Goal: Transaction & Acquisition: Purchase product/service

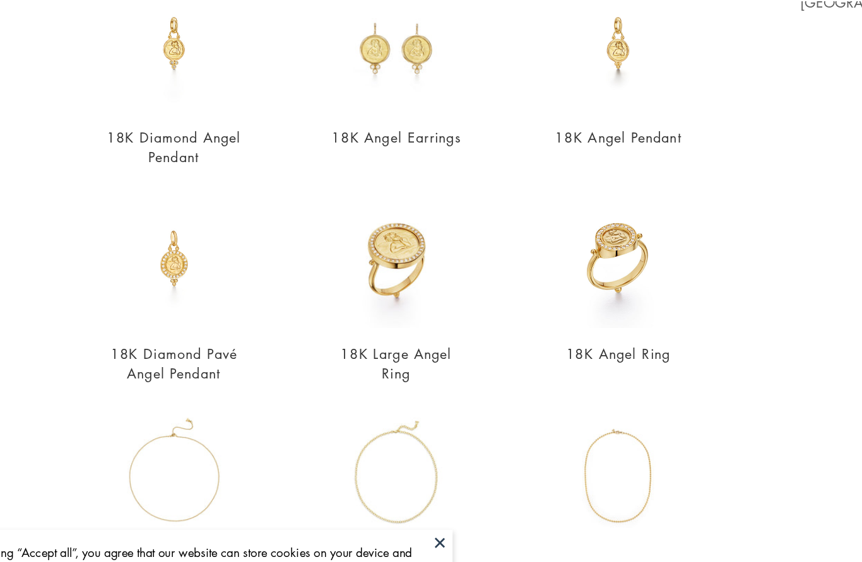
scroll to position [139, 0]
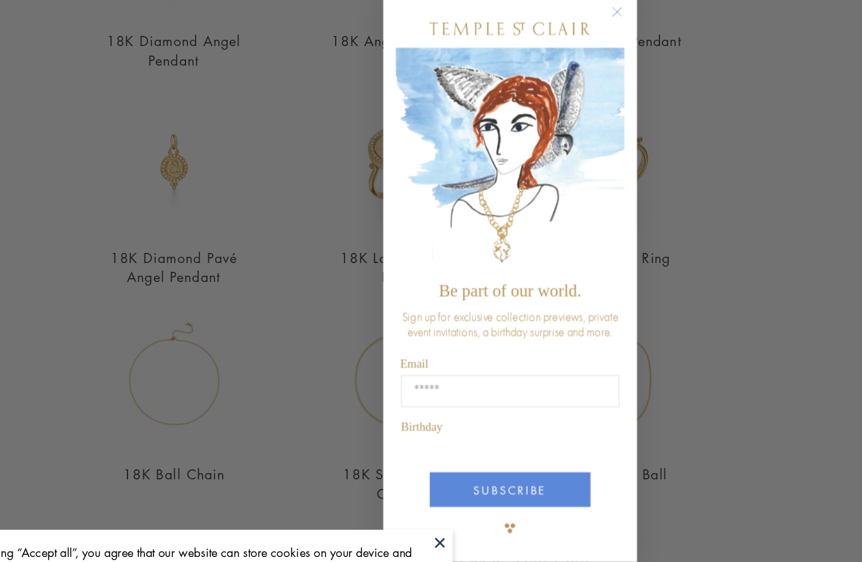
type input "*****"
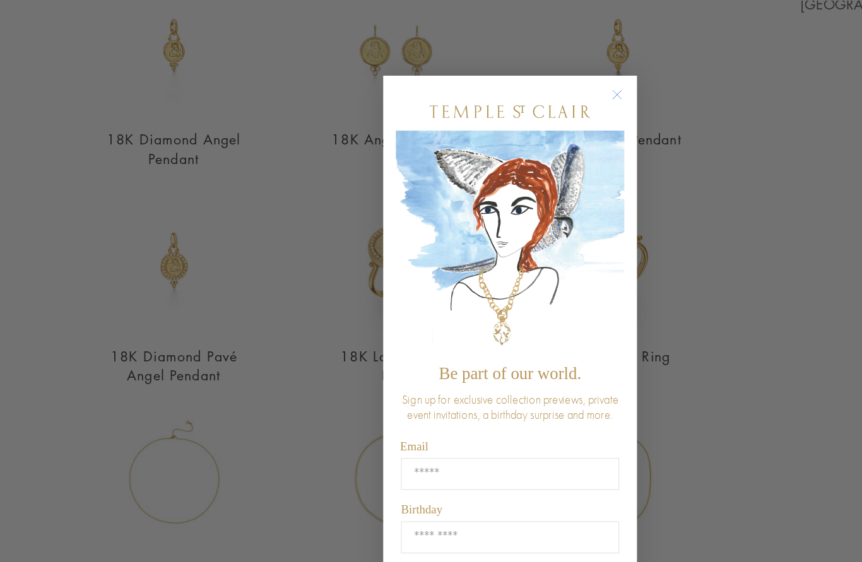
click at [503, 64] on circle "Close dialog" at bounding box center [510, 70] width 15 height 15
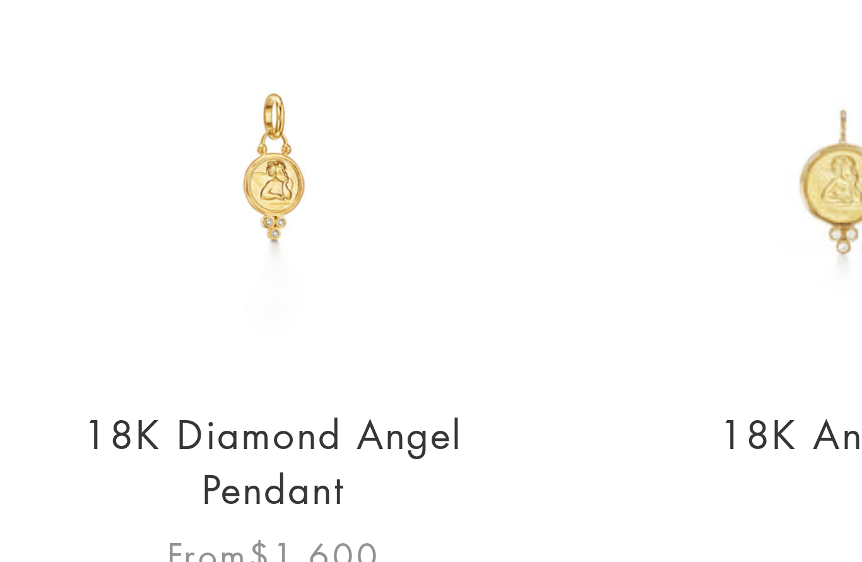
click at [129, 57] on img at bounding box center [180, 108] width 103 height 103
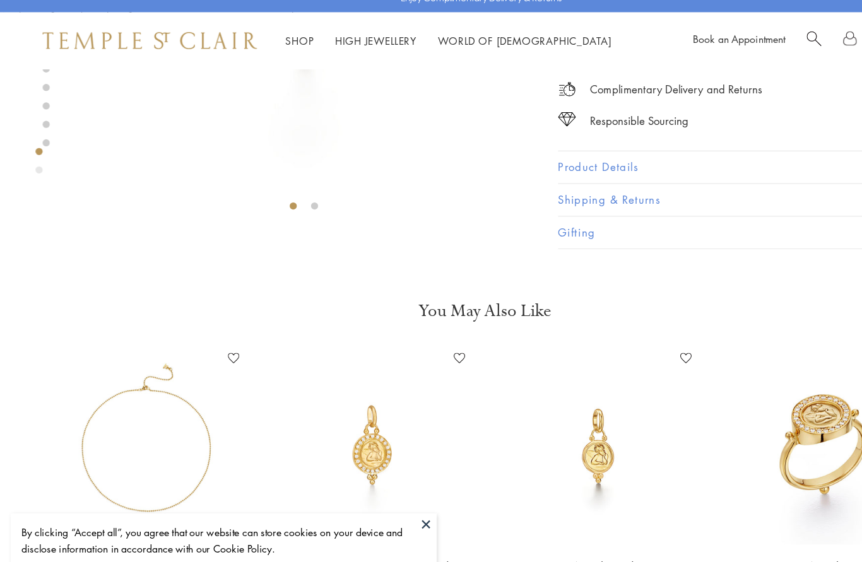
scroll to position [301, 0]
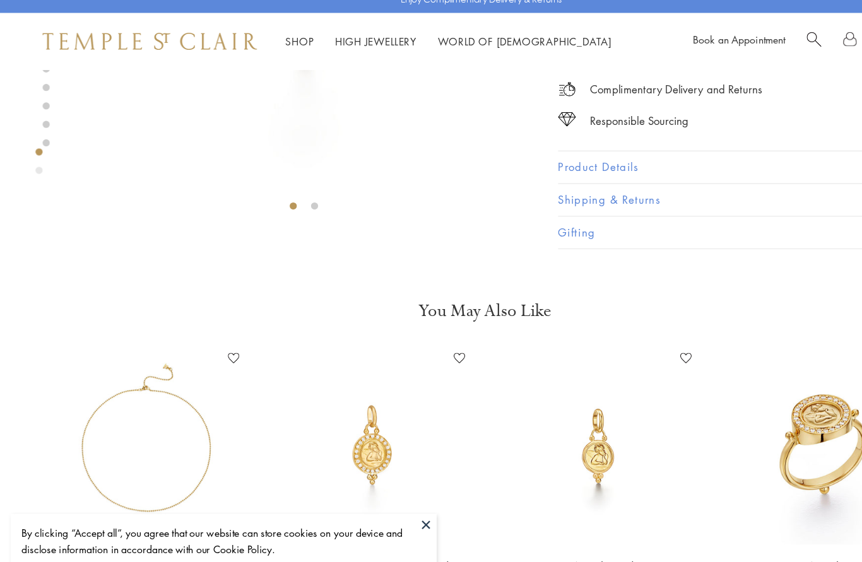
click at [375, 469] on button at bounding box center [378, 478] width 19 height 19
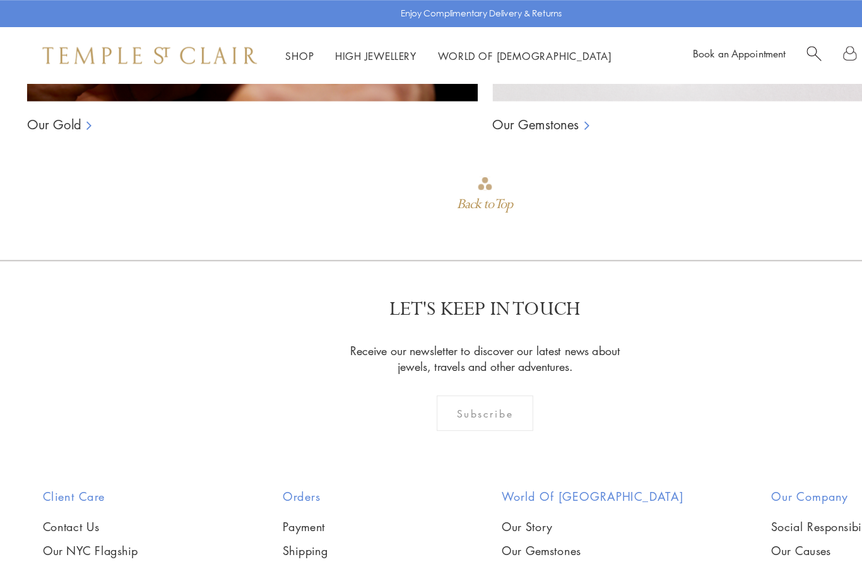
scroll to position [985, 0]
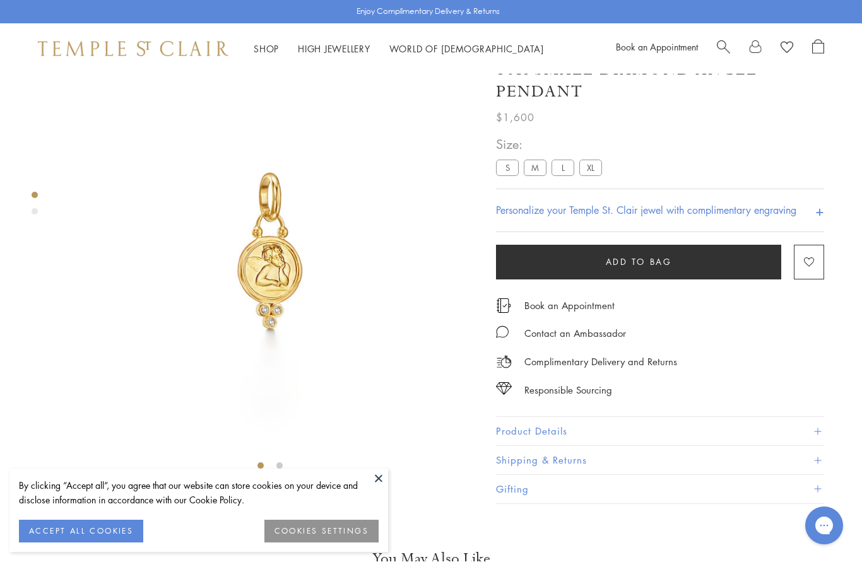
scroll to position [74, 0]
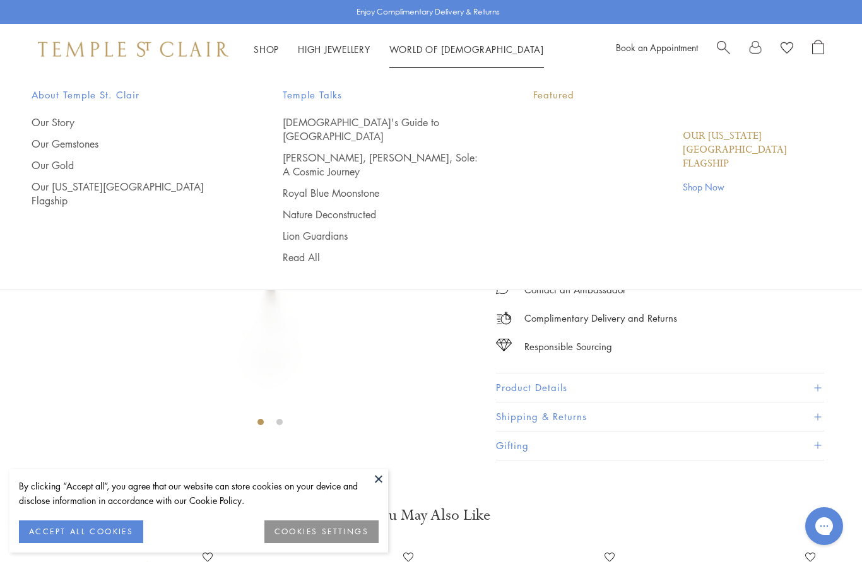
click at [449, 54] on link "World of Temple World of Temple" at bounding box center [466, 49] width 155 height 13
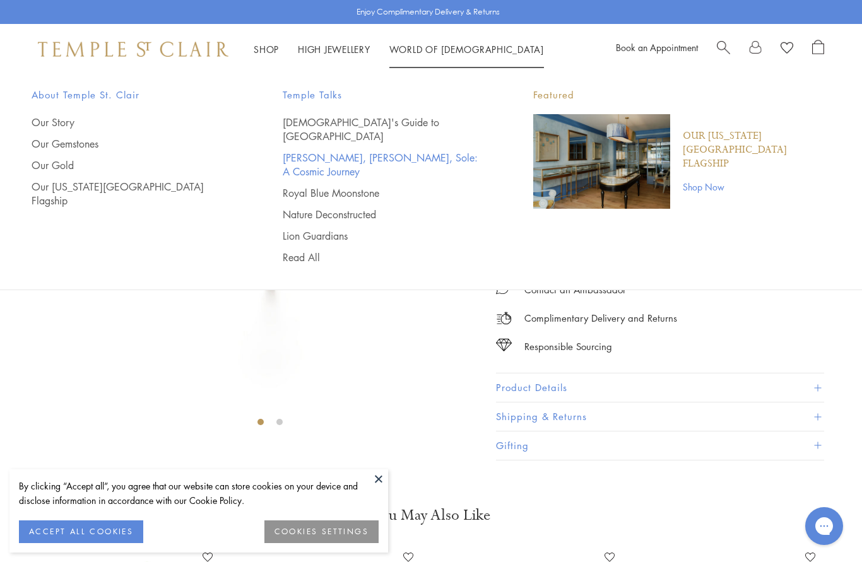
click at [435, 151] on link "[PERSON_NAME], [PERSON_NAME], Sole: A Cosmic Journey" at bounding box center [383, 165] width 201 height 28
click at [52, 121] on link "Our Story" at bounding box center [132, 122] width 201 height 14
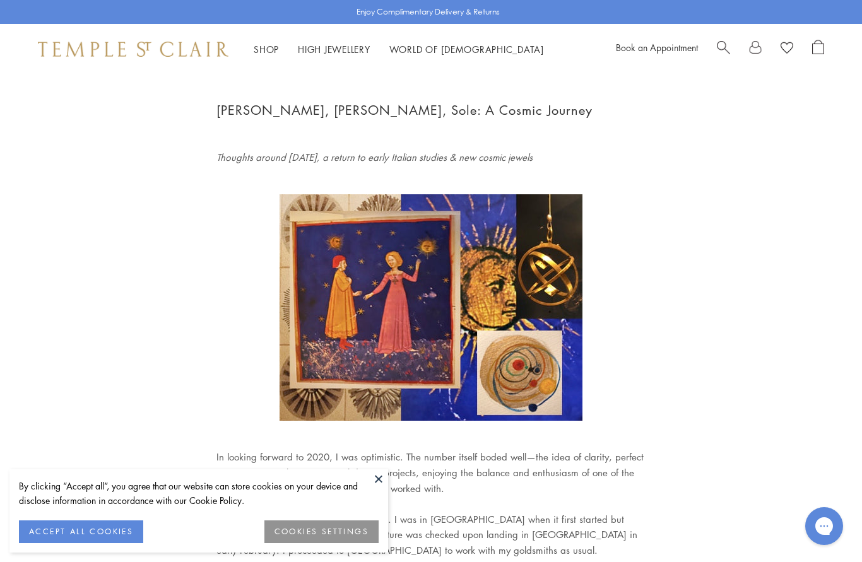
click at [719, 47] on span "Search" at bounding box center [723, 46] width 13 height 13
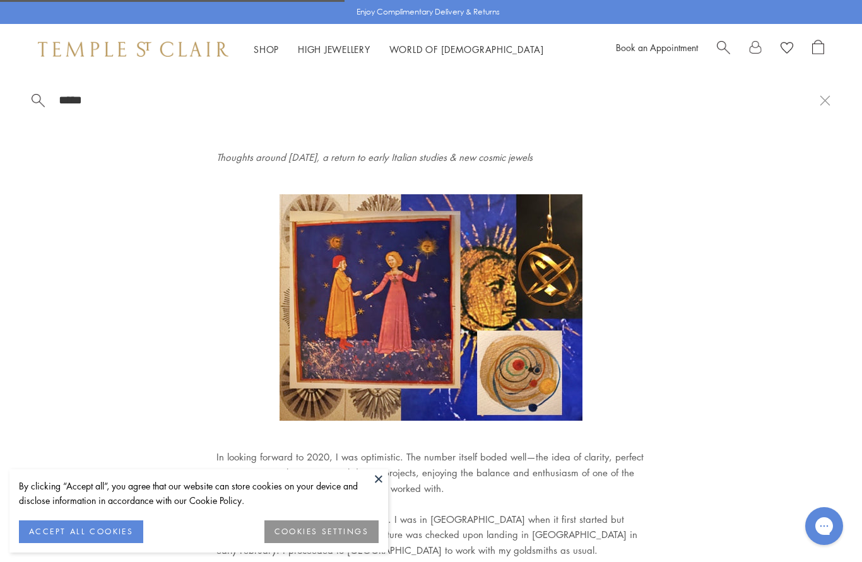
type input "******"
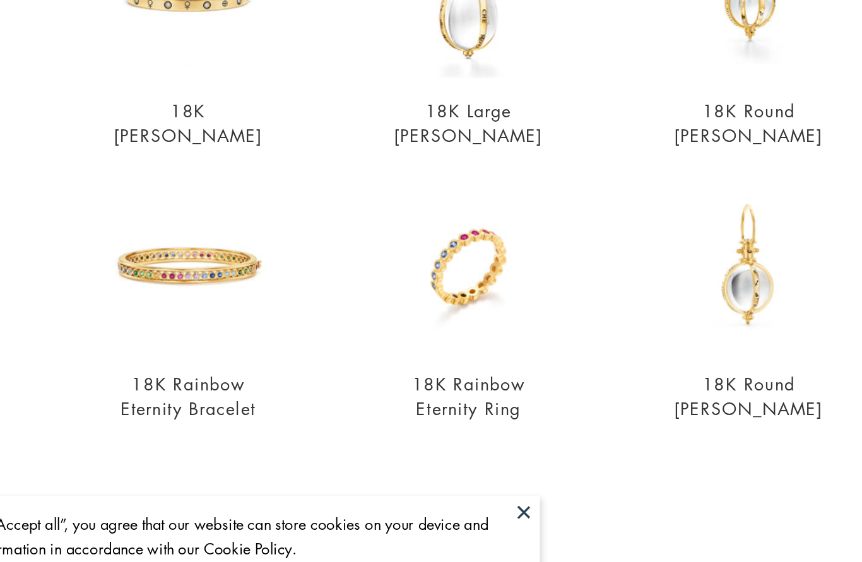
scroll to position [242, 0]
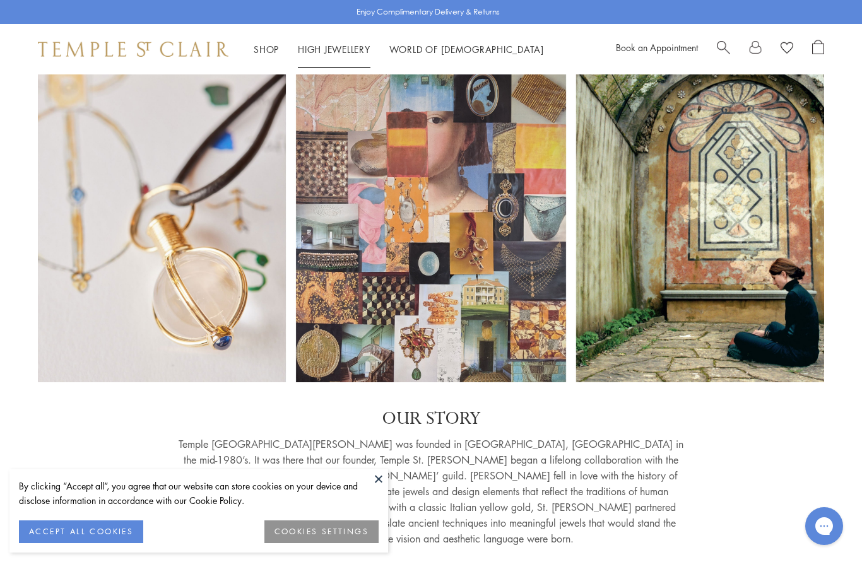
click at [333, 49] on link "High Jewellery High Jewellery" at bounding box center [334, 49] width 73 height 13
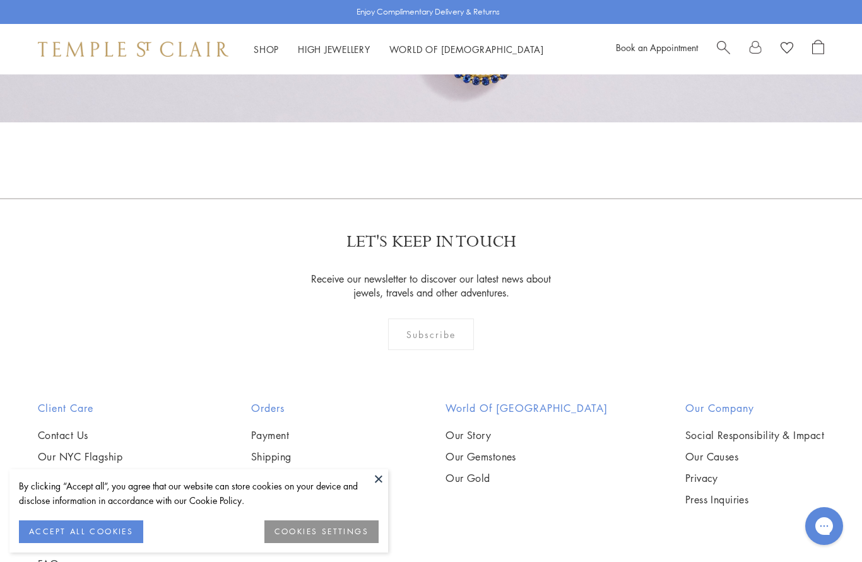
scroll to position [1048, 0]
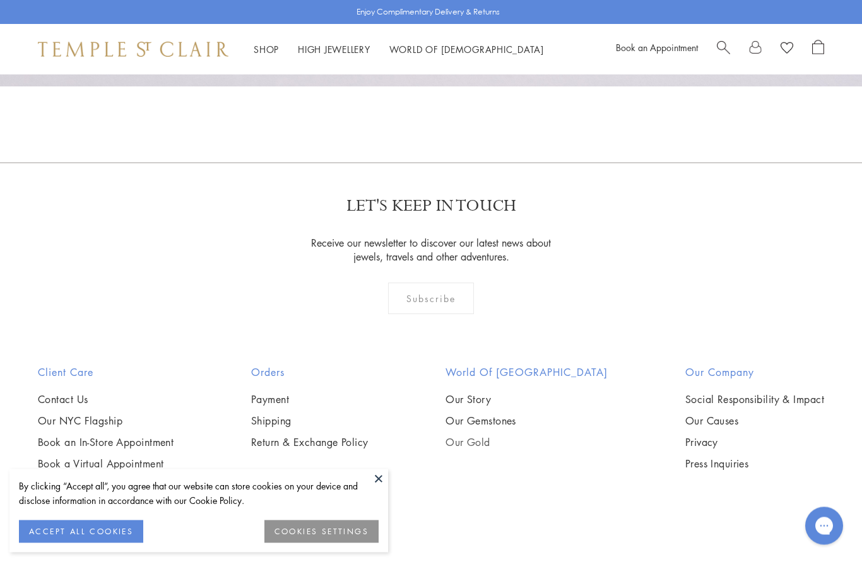
click at [502, 445] on link "Our Gold" at bounding box center [526, 443] width 162 height 14
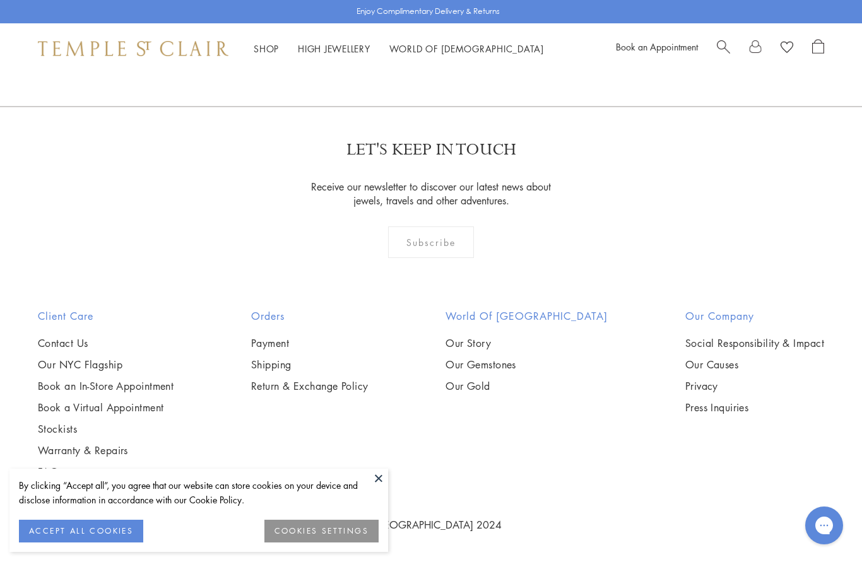
click at [717, 42] on span "Search" at bounding box center [723, 46] width 13 height 13
type input "*****"
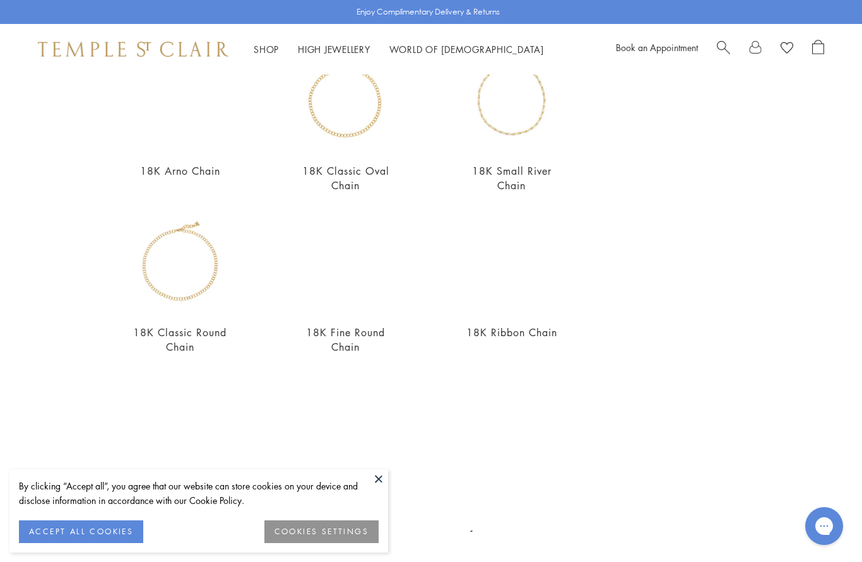
scroll to position [307, 0]
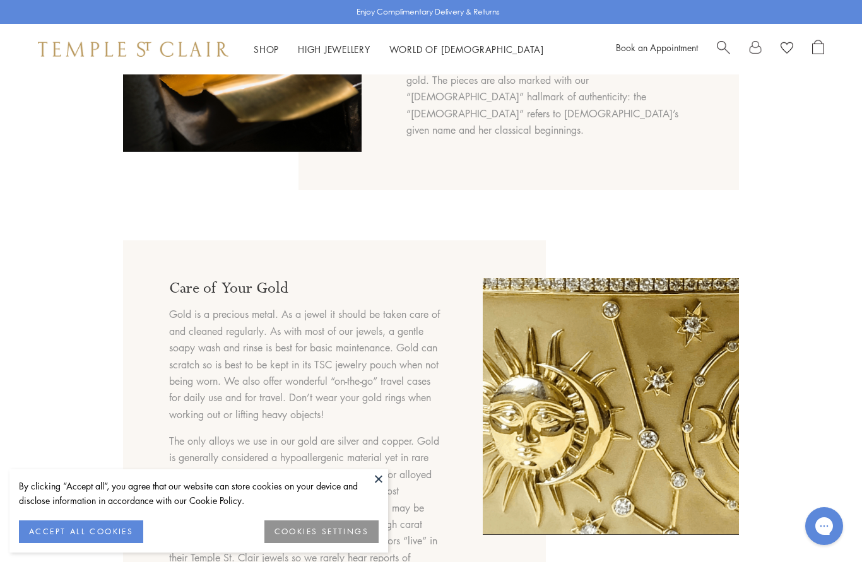
scroll to position [762, 0]
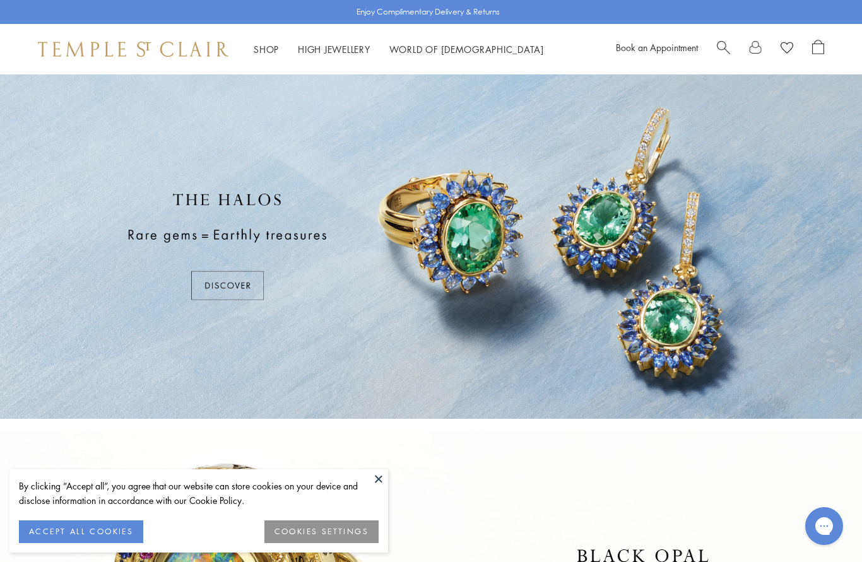
click at [725, 45] on span "Search" at bounding box center [723, 46] width 13 height 13
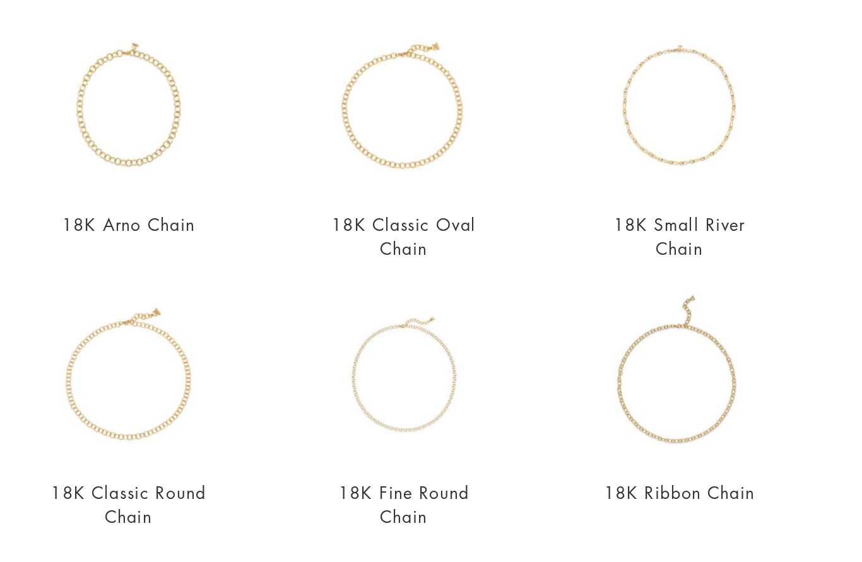
scroll to position [255, 0]
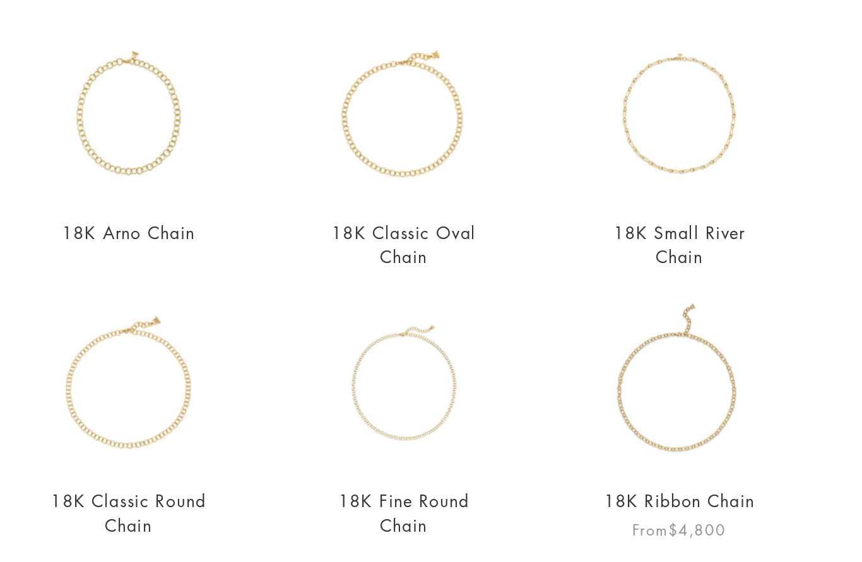
type input "*****"
click at [460, 268] on img at bounding box center [511, 315] width 103 height 103
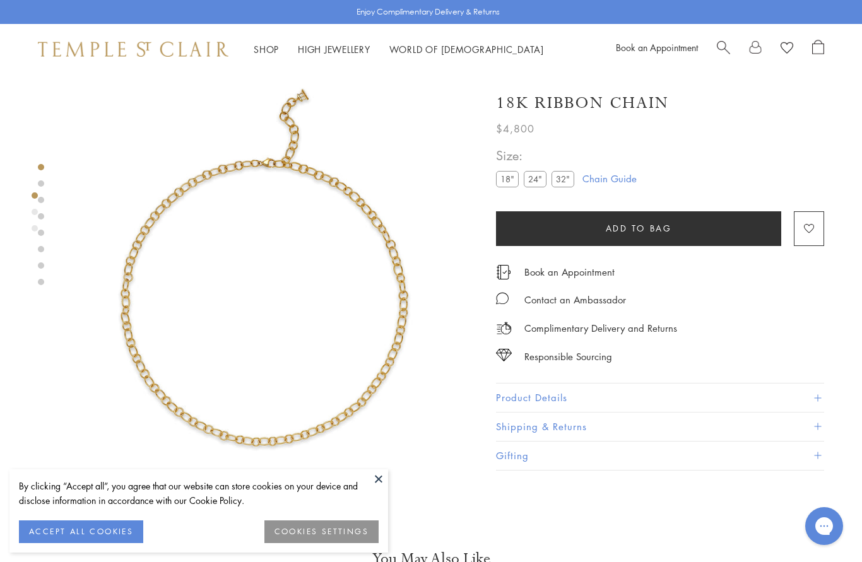
click at [555, 386] on button "Product Details" at bounding box center [660, 398] width 328 height 28
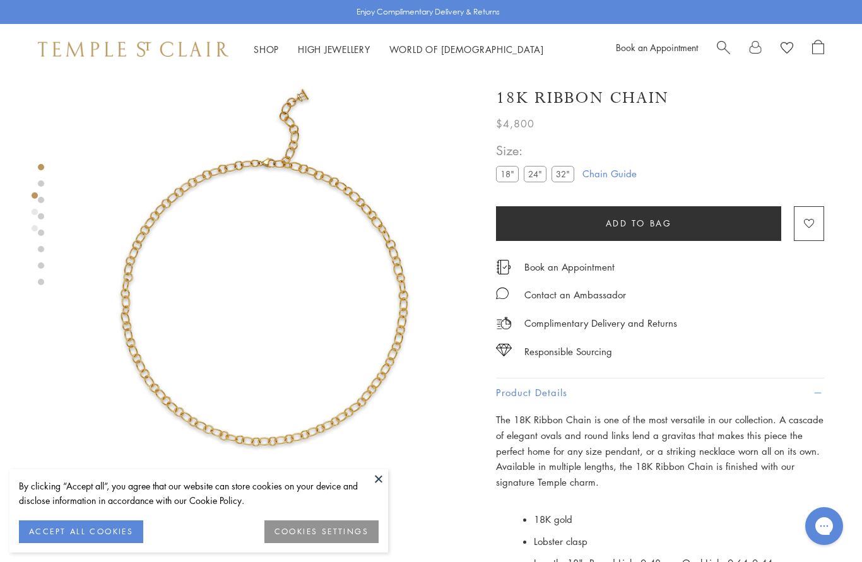
click at [532, 176] on label "24"" at bounding box center [535, 174] width 23 height 16
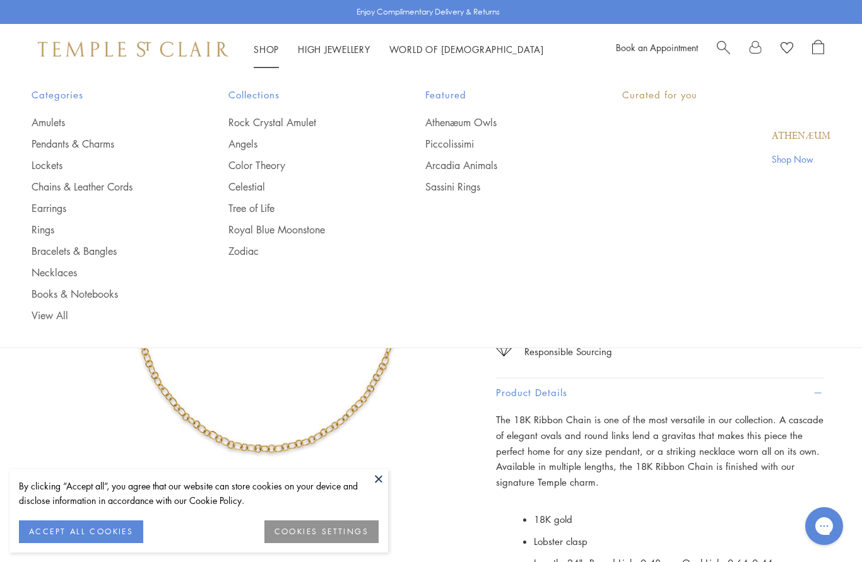
click at [268, 52] on link "Shop Shop" at bounding box center [266, 49] width 25 height 13
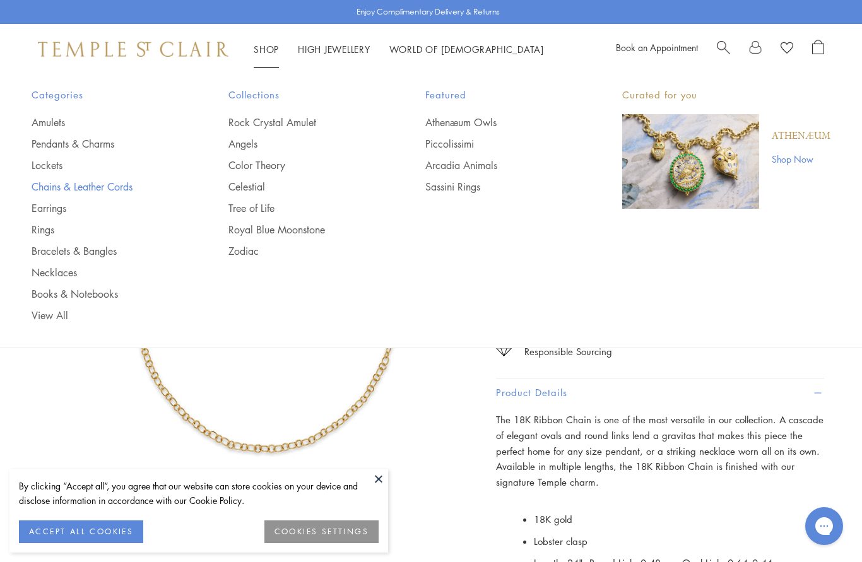
click at [113, 187] on link "Chains & Leather Cords" at bounding box center [105, 187] width 146 height 14
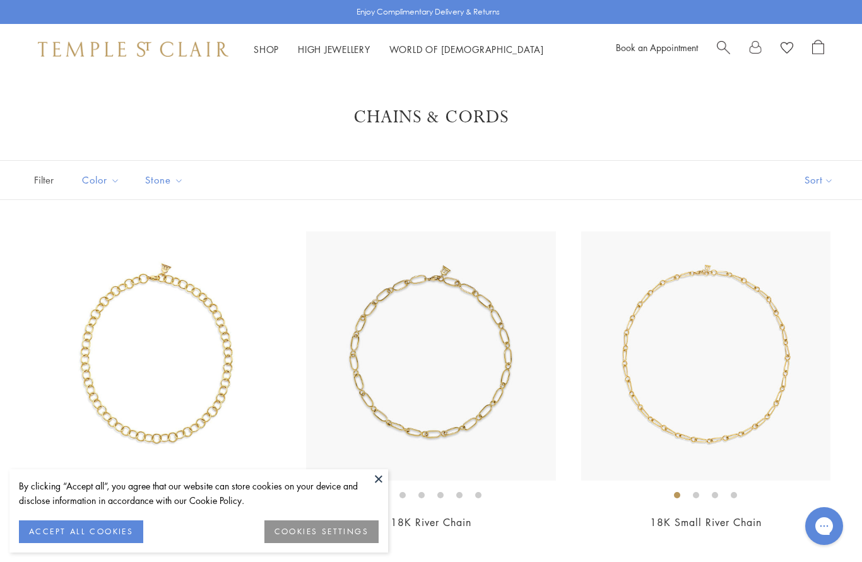
click at [834, 182] on button "Sort" at bounding box center [819, 180] width 86 height 38
click at [806, 187] on button "Sort" at bounding box center [819, 180] width 86 height 38
click at [823, 268] on button "Price, low to high" at bounding box center [798, 269] width 128 height 31
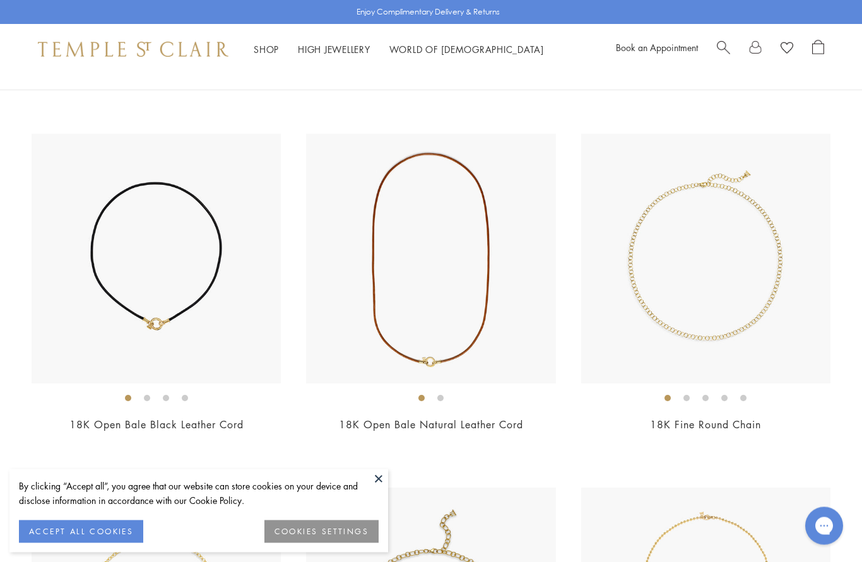
scroll to position [804, 0]
click at [712, 326] on img at bounding box center [705, 258] width 249 height 249
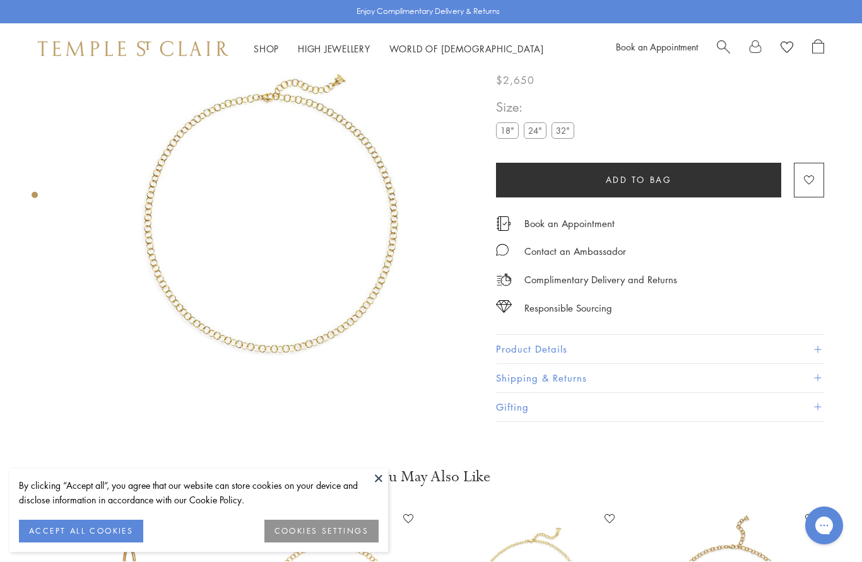
scroll to position [74, 0]
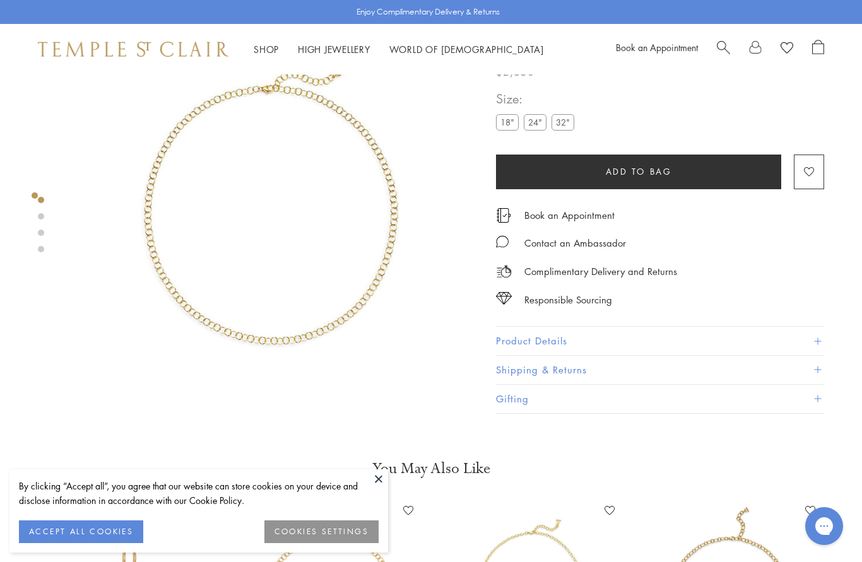
click at [536, 127] on label "24"" at bounding box center [535, 123] width 23 height 16
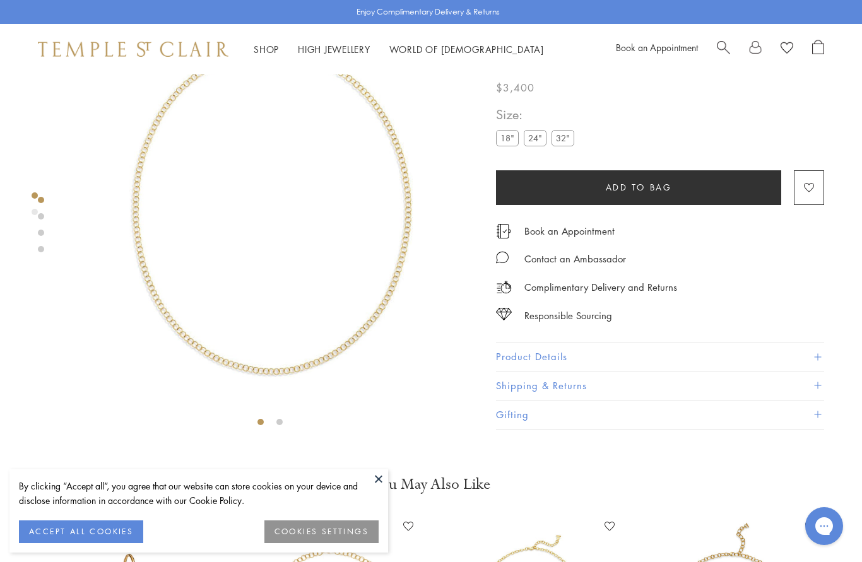
scroll to position [74, 0]
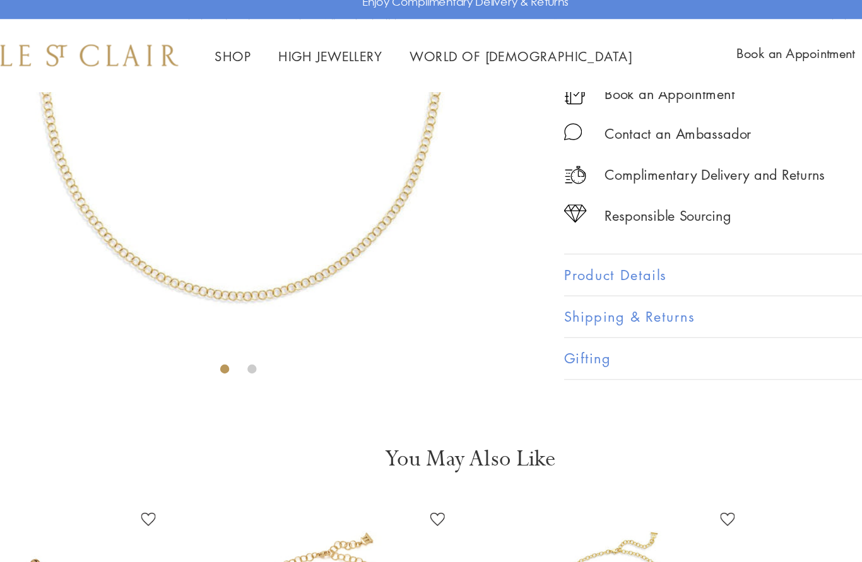
scroll to position [150, 0]
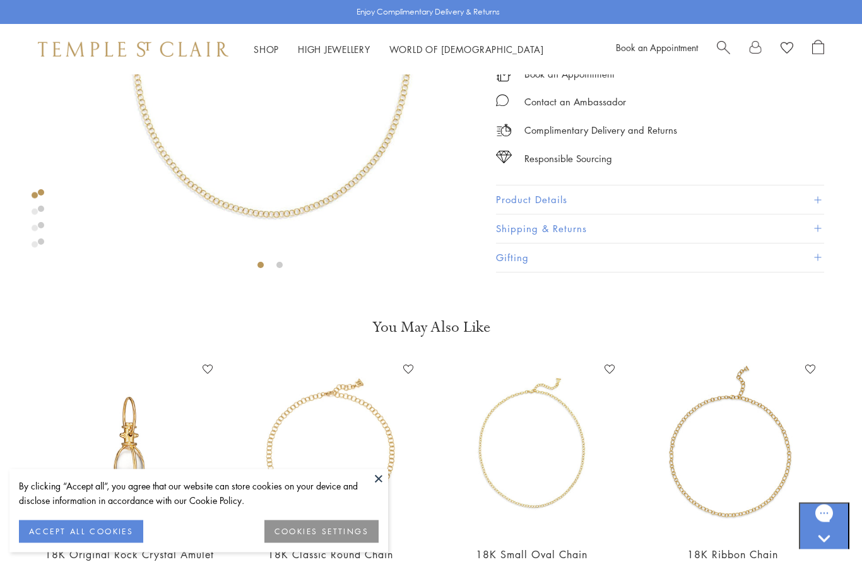
scroll to position [224, 0]
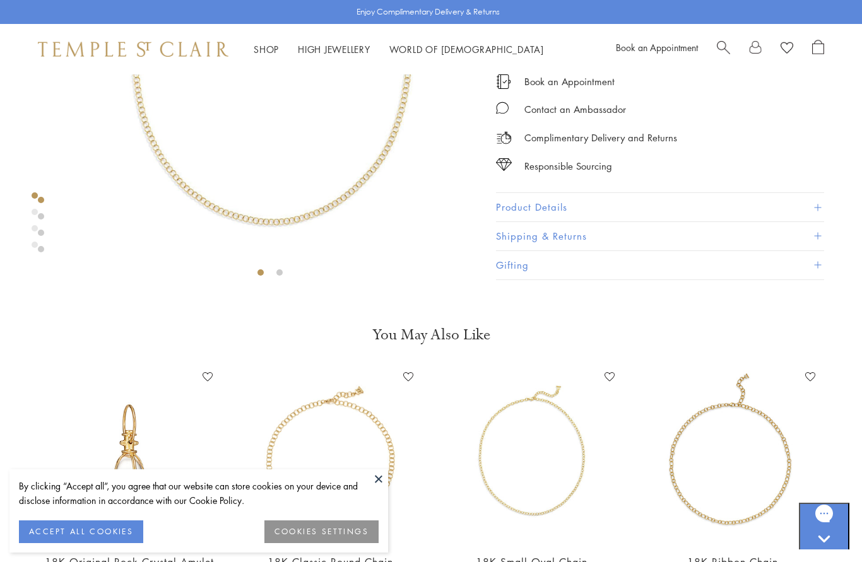
click at [725, 50] on span "Search" at bounding box center [723, 46] width 13 height 13
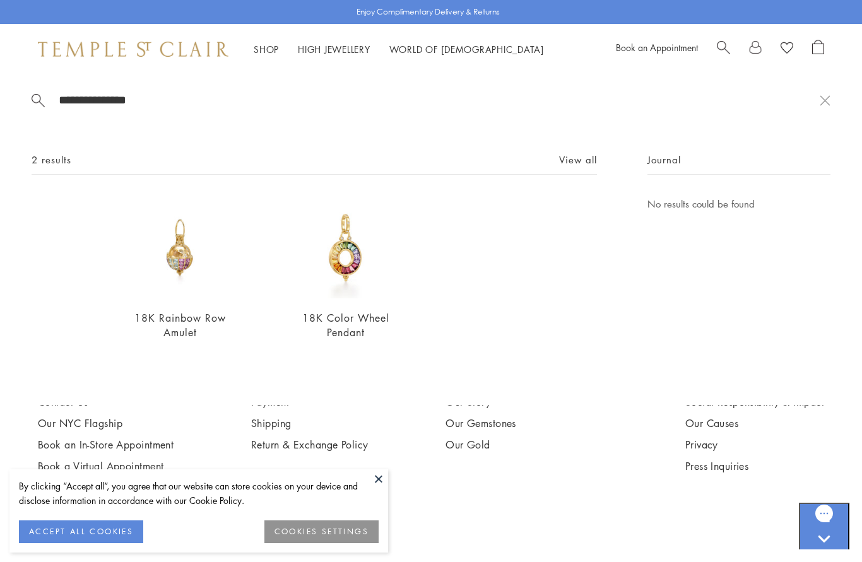
scroll to position [1136, 0]
type input "**********"
click at [11, 377] on div "**********" at bounding box center [431, 239] width 862 height 331
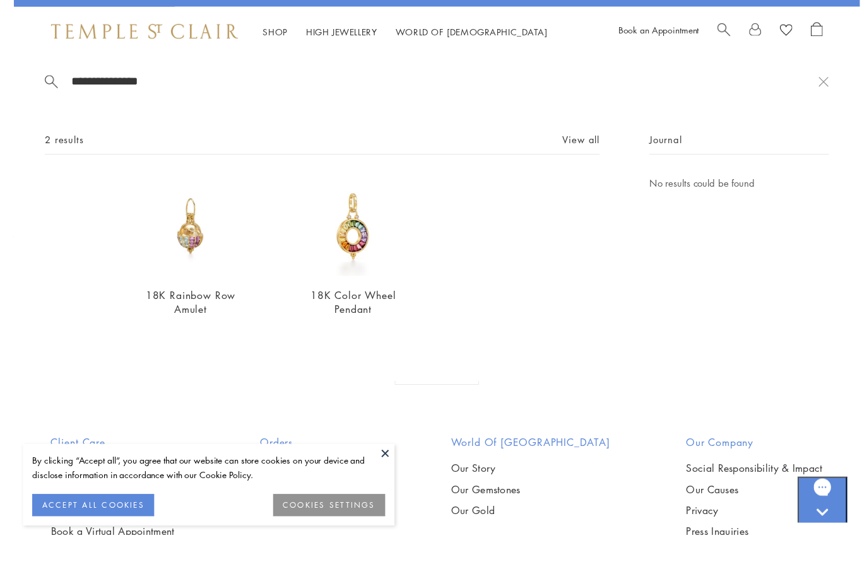
scroll to position [1160, 0]
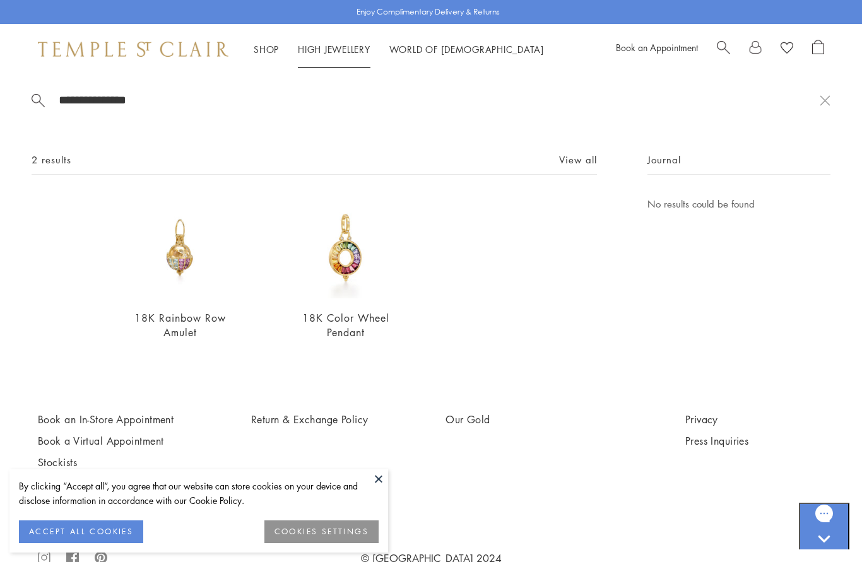
click at [329, 46] on link "High Jewellery High Jewellery" at bounding box center [334, 49] width 73 height 13
